Goal: Task Accomplishment & Management: Complete application form

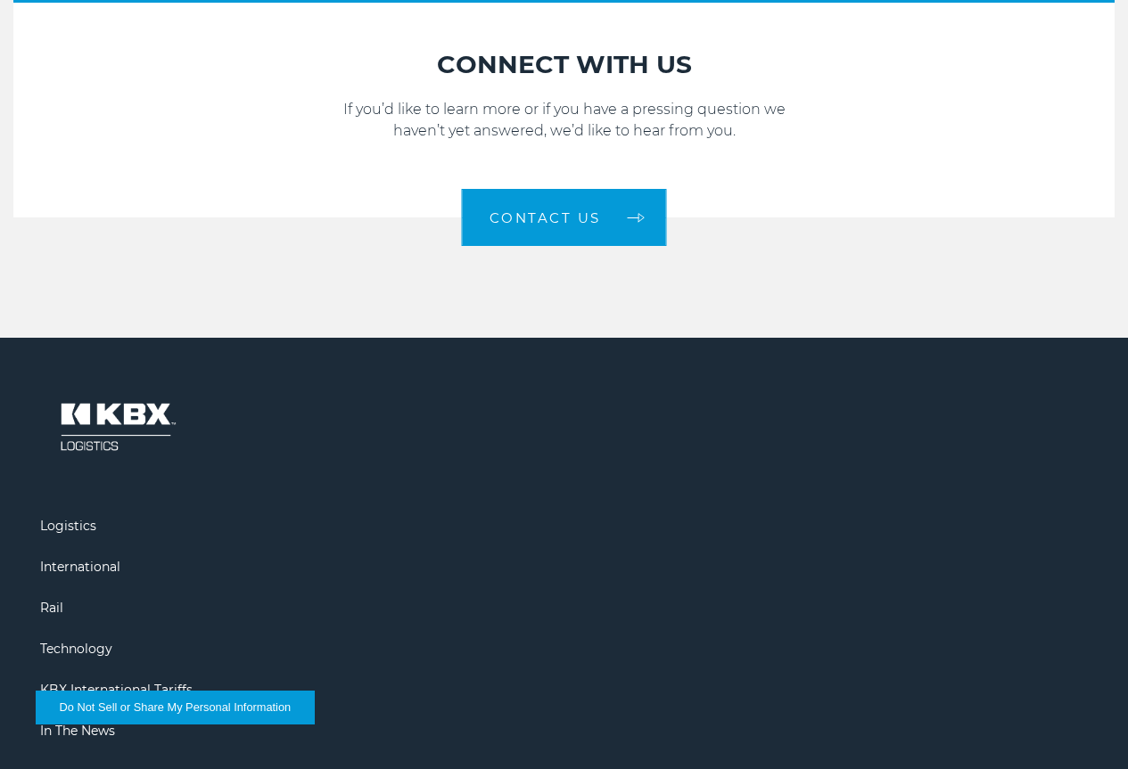
scroll to position [2853, 0]
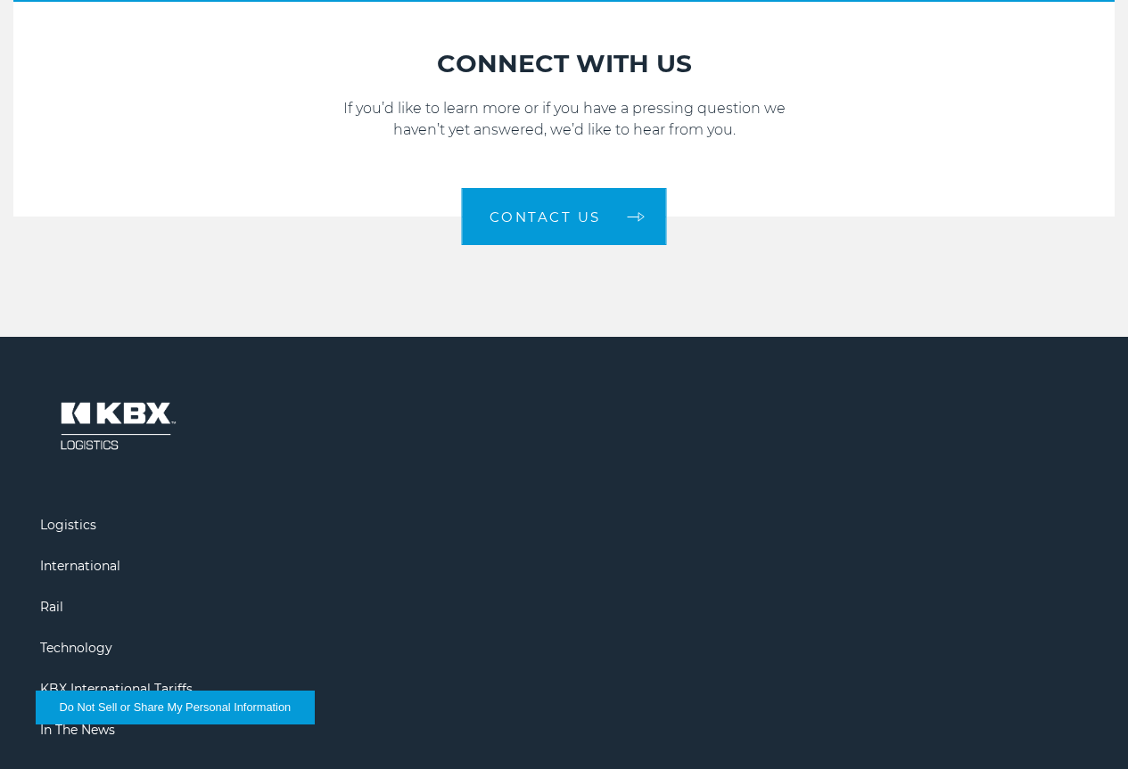
click at [160, 471] on img at bounding box center [116, 426] width 152 height 89
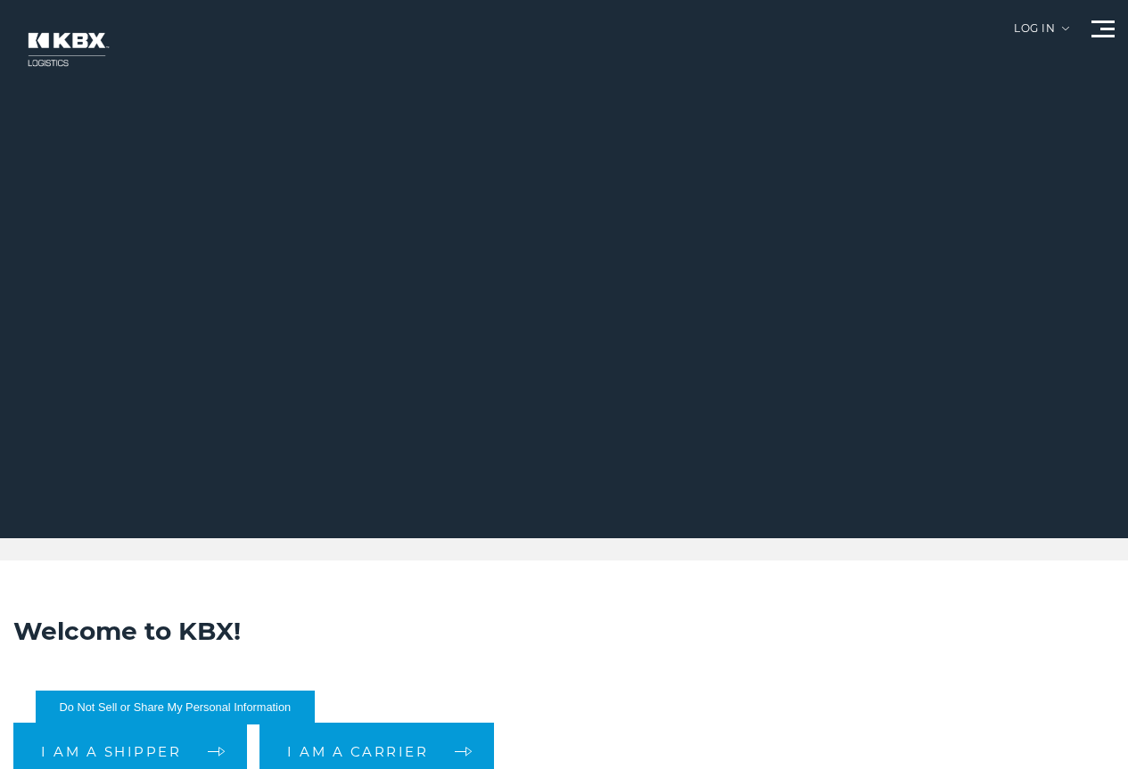
click at [0, 0] on link "Become a Carrier" at bounding box center [0, 0] width 0 height 0
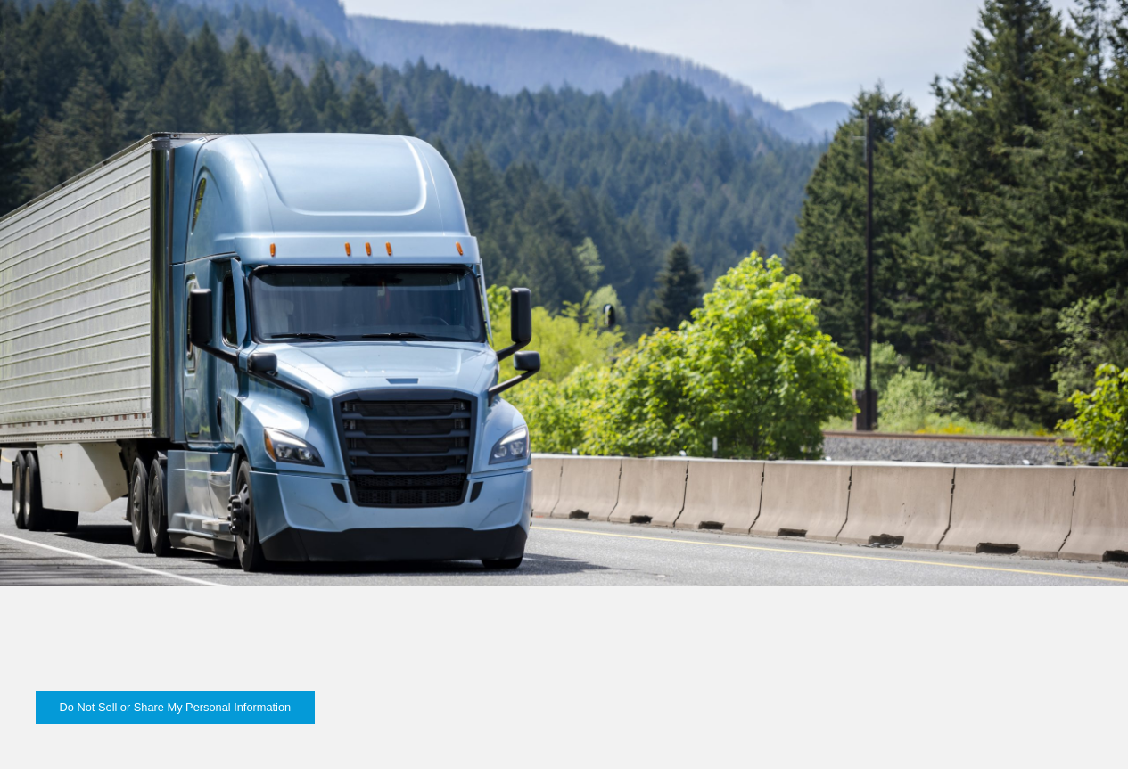
scroll to position [1961, 0]
